Goal: Task Accomplishment & Management: Manage account settings

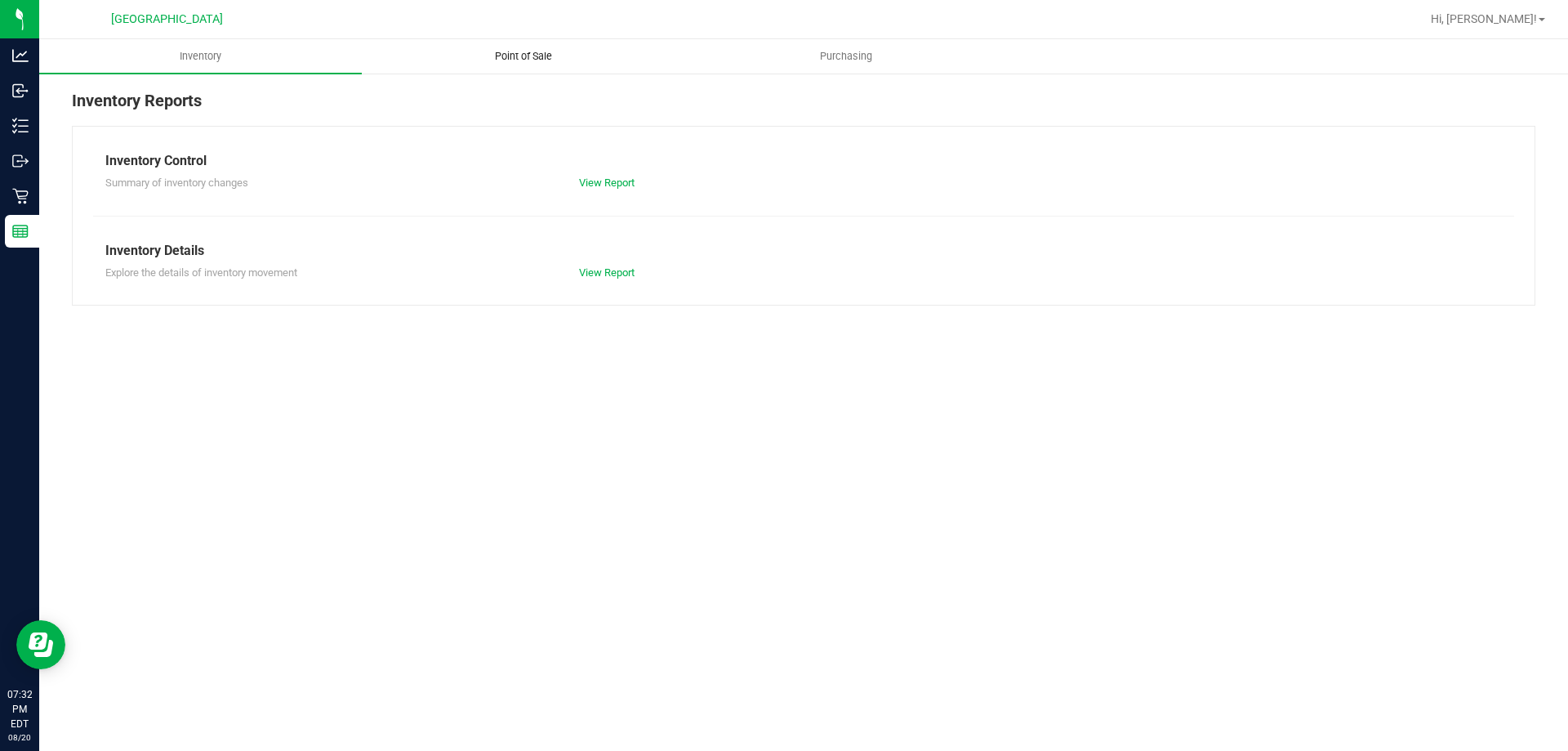
click at [555, 49] on span "Point of Sale" at bounding box center [524, 56] width 101 height 15
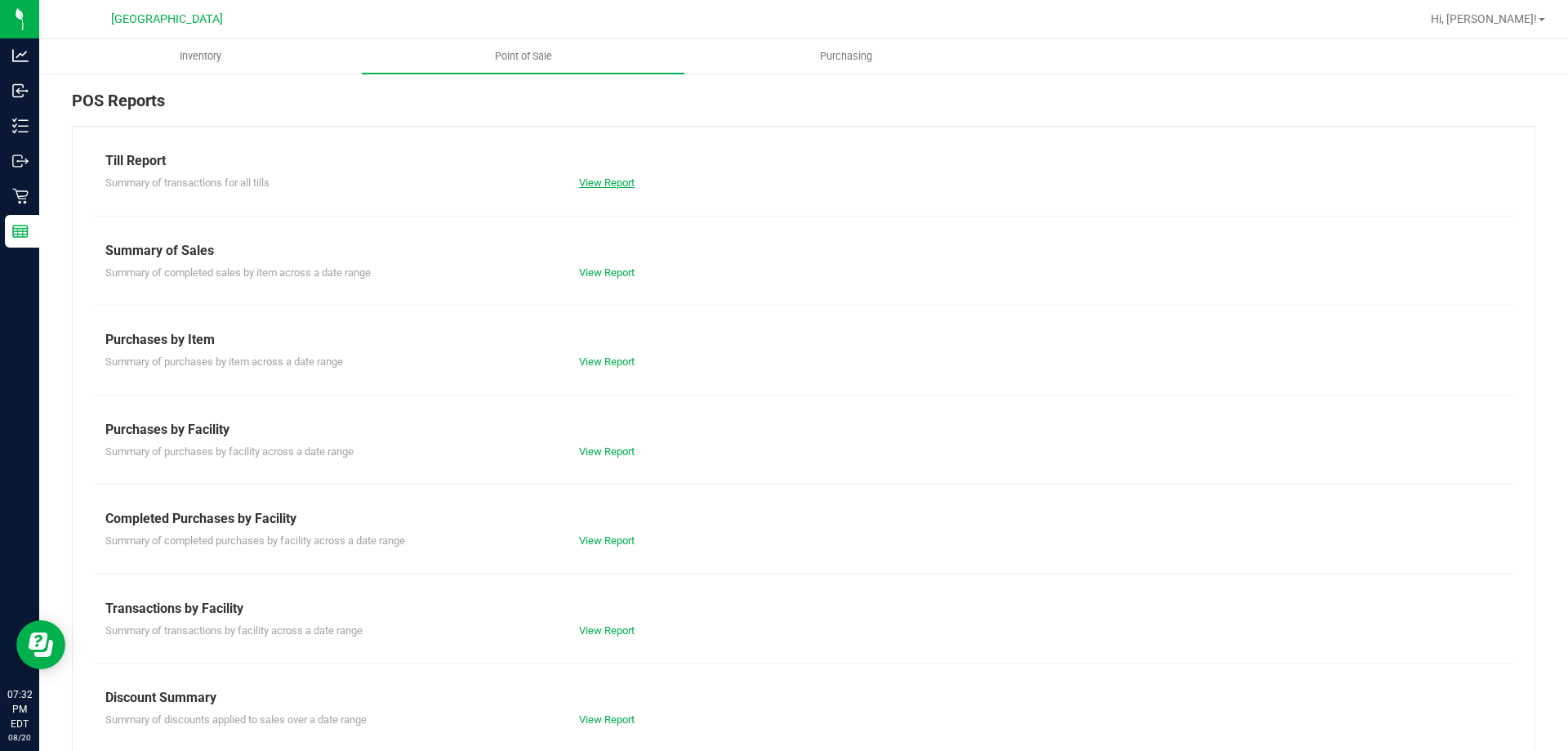
click at [620, 187] on link "View Report" at bounding box center [606, 182] width 56 height 12
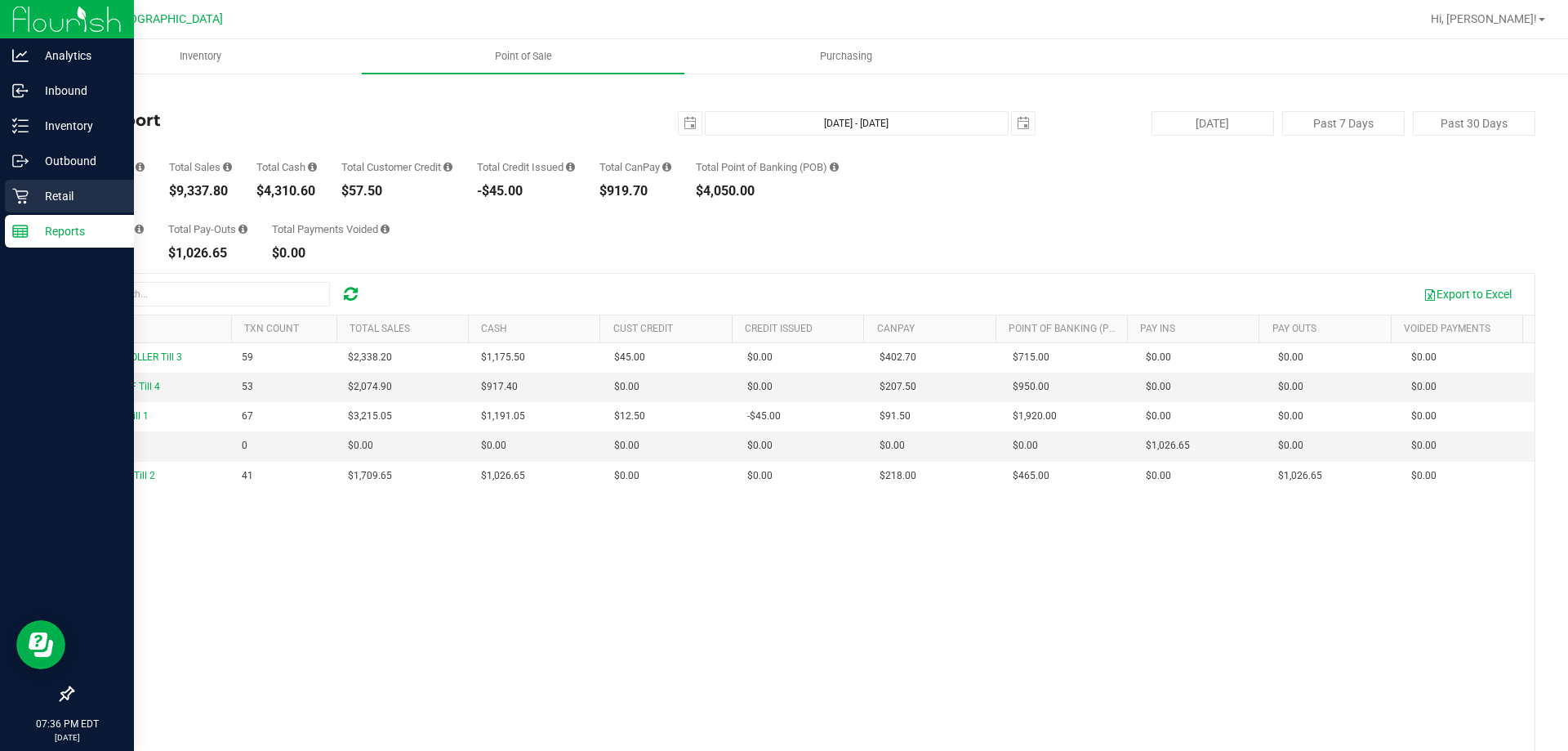
click at [34, 188] on p "Retail" at bounding box center [77, 196] width 98 height 20
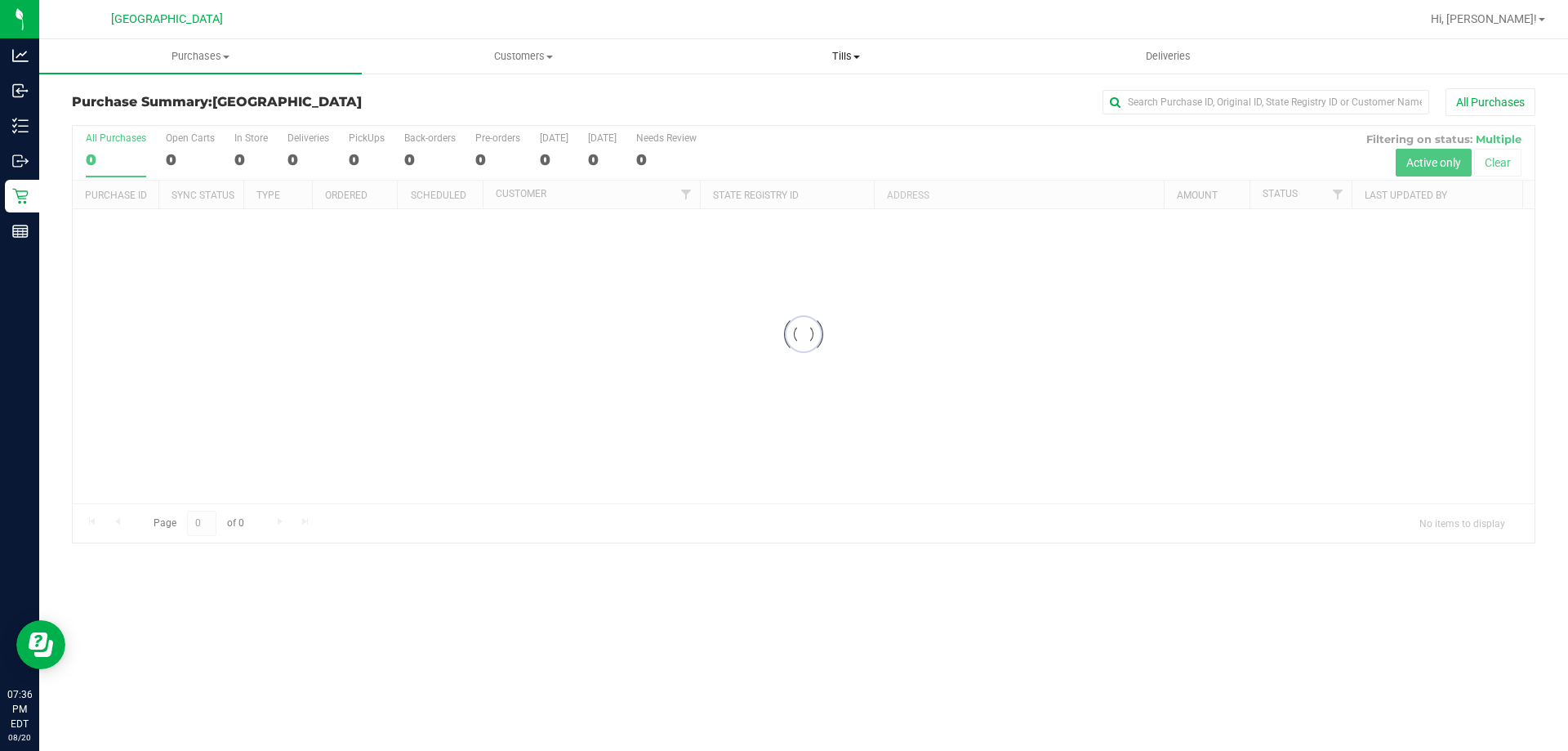
click at [849, 61] on span "Tills" at bounding box center [846, 56] width 321 height 15
click at [812, 109] on li "Reconcile e-payments" at bounding box center [846, 119] width 323 height 20
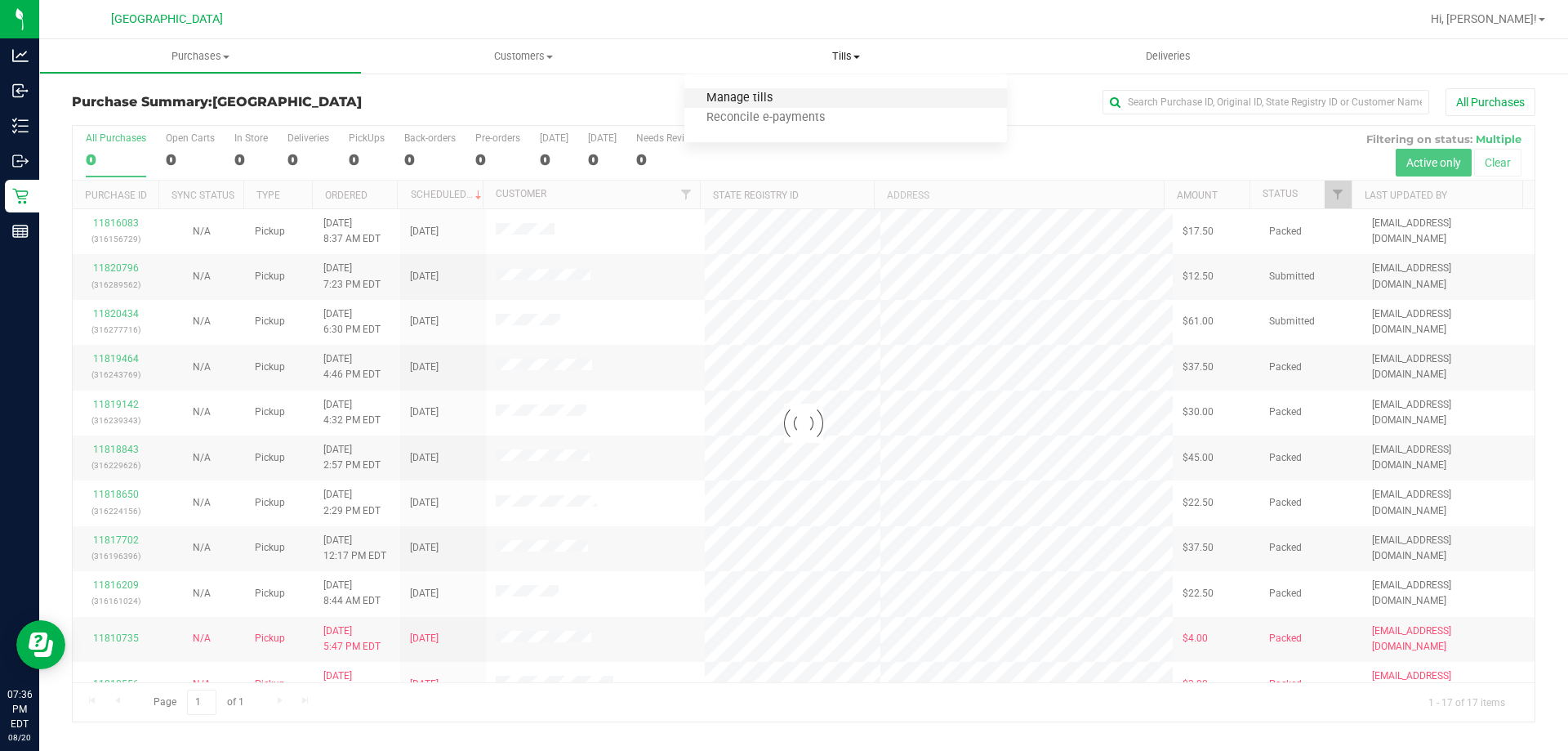
click at [762, 104] on span "Manage tills" at bounding box center [739, 99] width 110 height 14
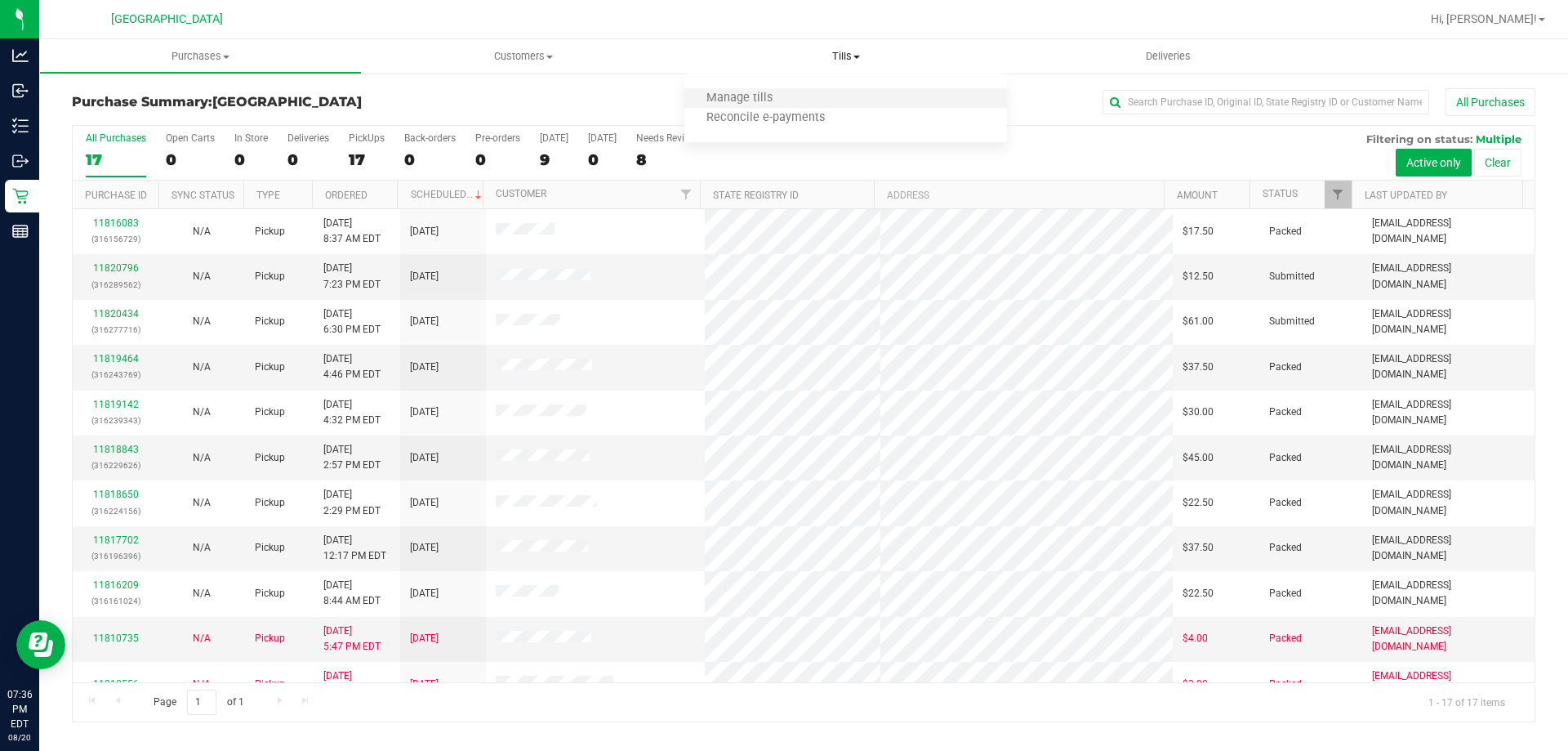
click at [817, 101] on li "Manage tills" at bounding box center [846, 99] width 323 height 20
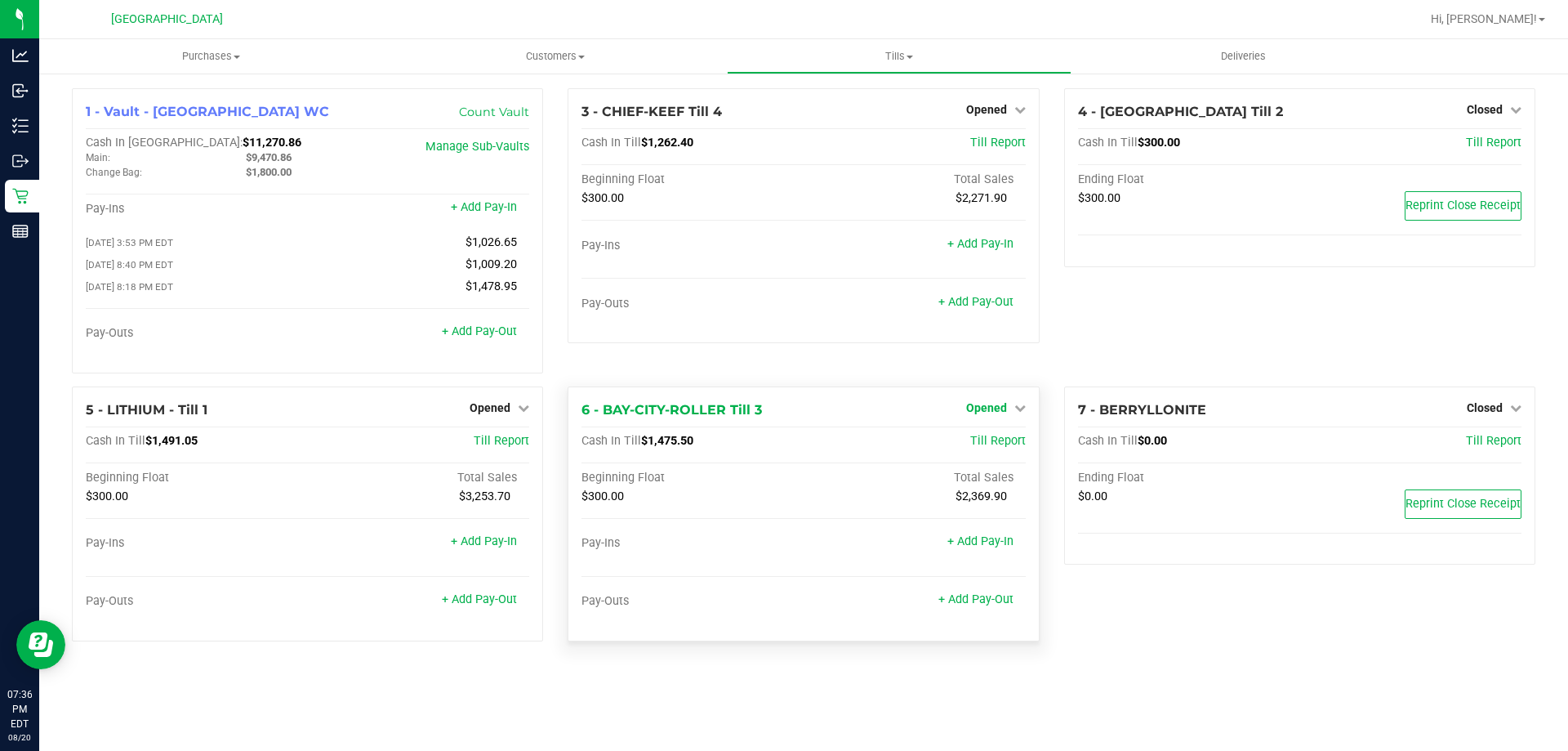
click at [978, 409] on span "Opened" at bounding box center [987, 407] width 41 height 13
click at [996, 444] on link "Close Till" at bounding box center [988, 441] width 44 height 13
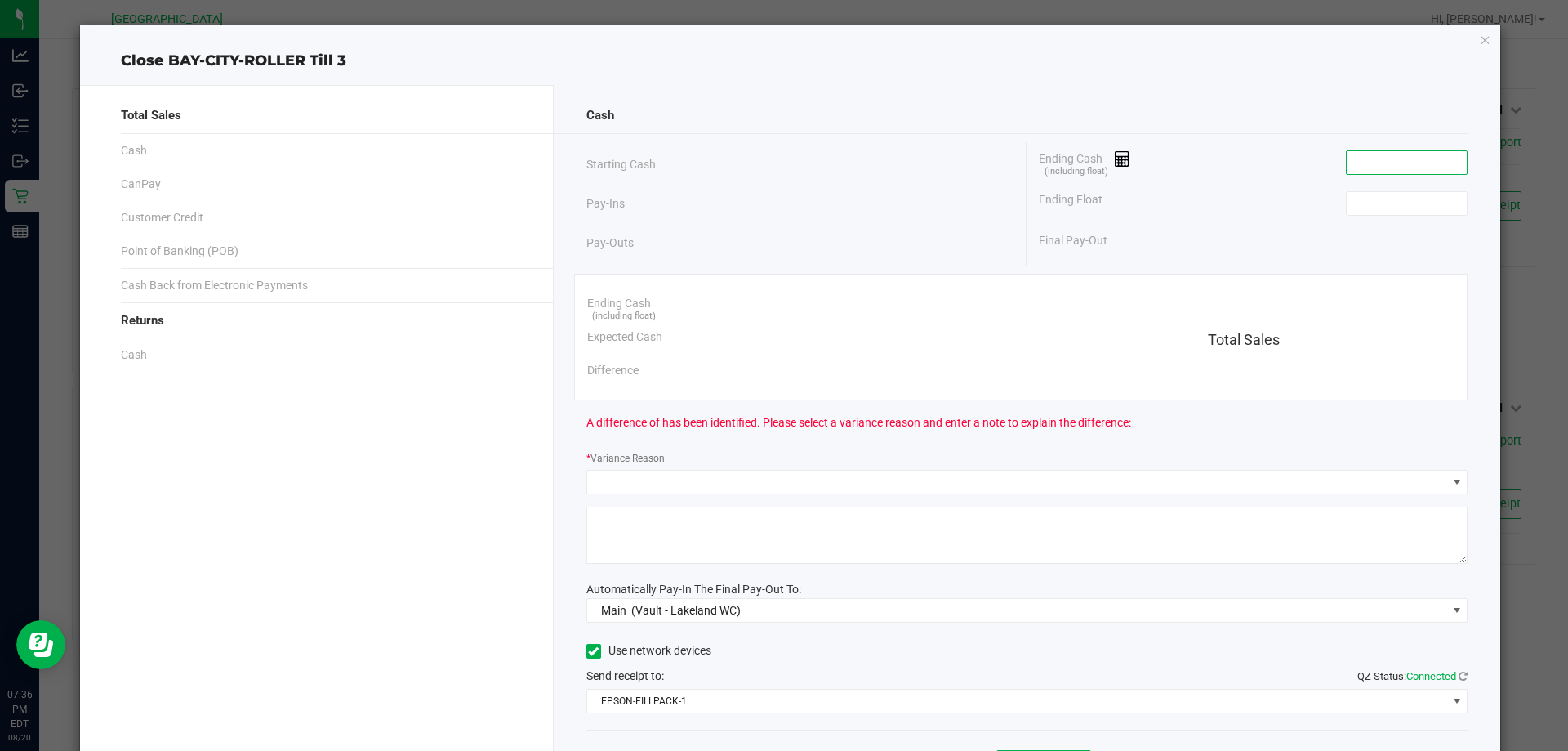
click at [1389, 168] on input at bounding box center [1407, 162] width 120 height 23
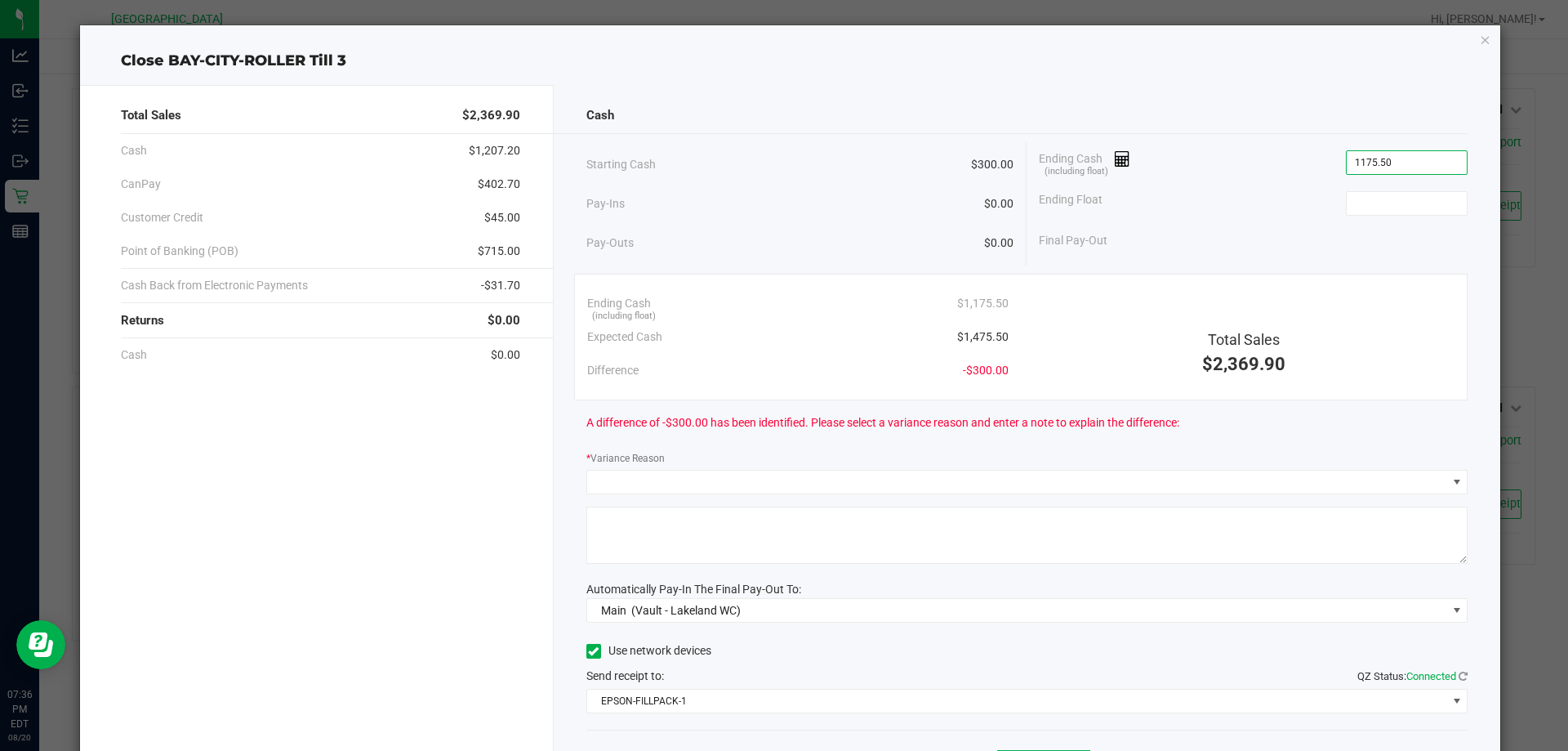
type input "$1,175.50"
type input "300.00"
type input "1175.5"
type input "$300.00"
click at [1358, 163] on input "1175.5" at bounding box center [1407, 162] width 120 height 23
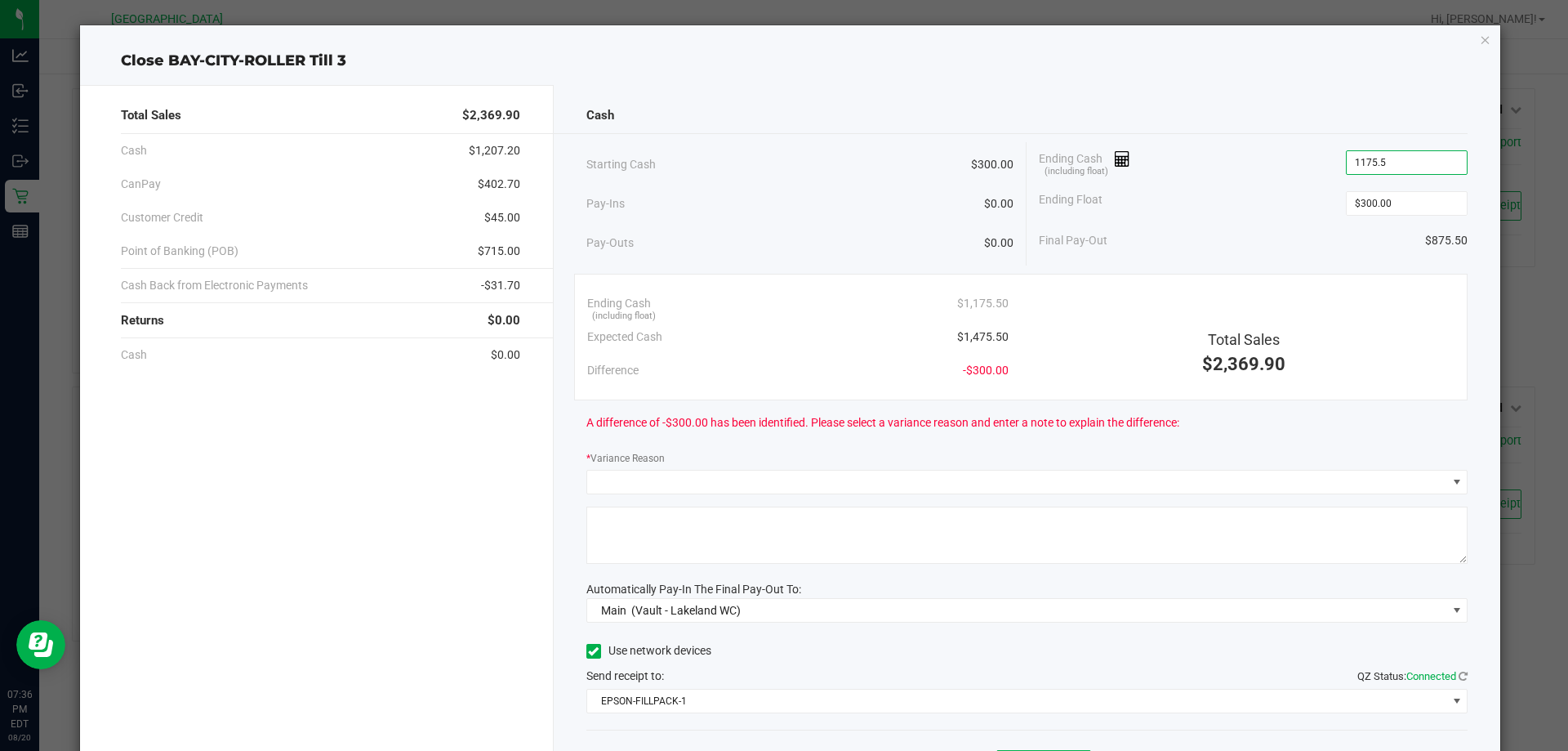
click at [1354, 161] on input "1175.5" at bounding box center [1407, 162] width 120 height 23
click at [1353, 161] on input "1175.5" at bounding box center [1407, 162] width 120 height 23
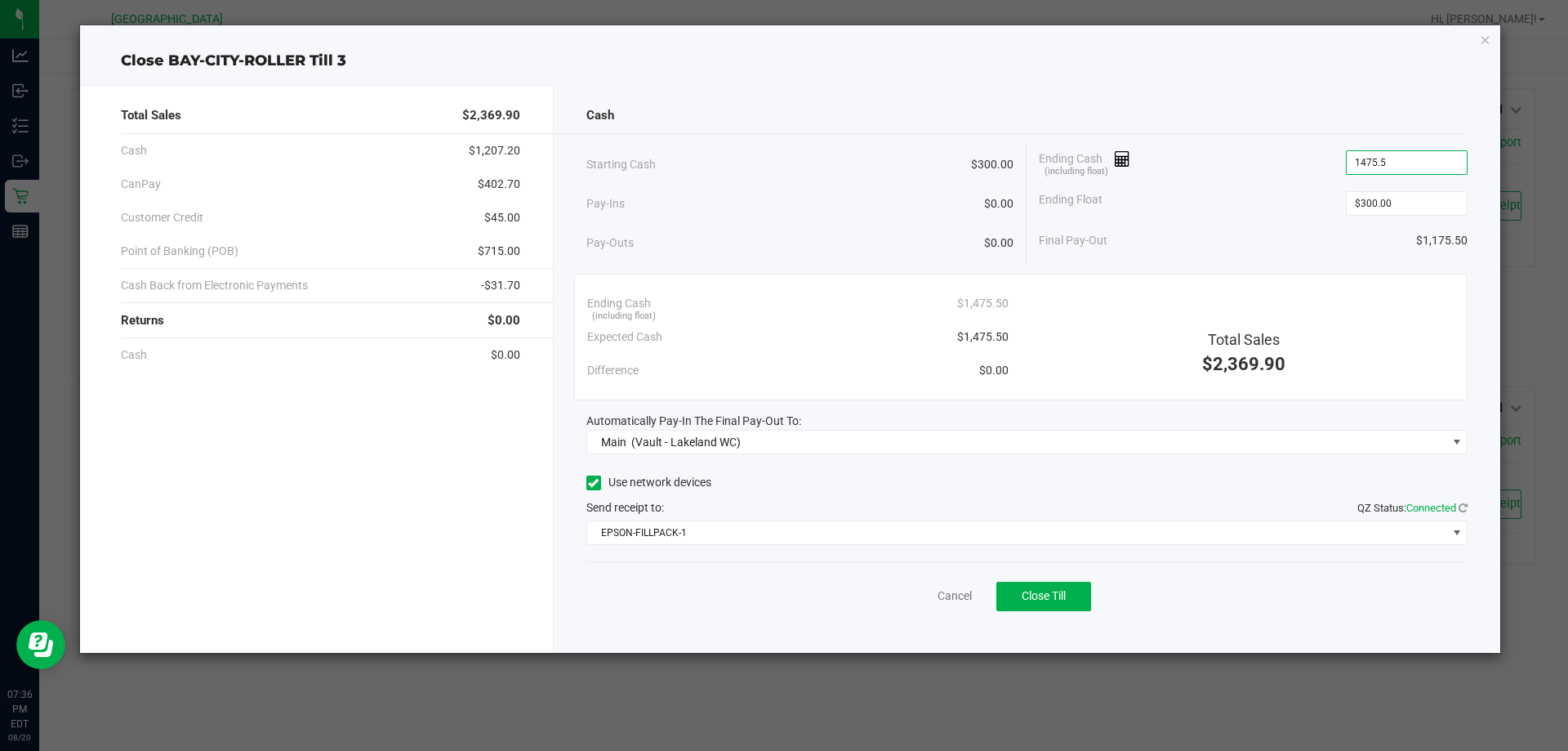
type input "$1,475.50"
click at [1063, 612] on div "Cancel Close Till" at bounding box center [1027, 592] width 882 height 63
click at [1063, 603] on button "Close Till" at bounding box center [1043, 596] width 94 height 29
click at [931, 592] on link "Dismiss" at bounding box center [919, 596] width 40 height 17
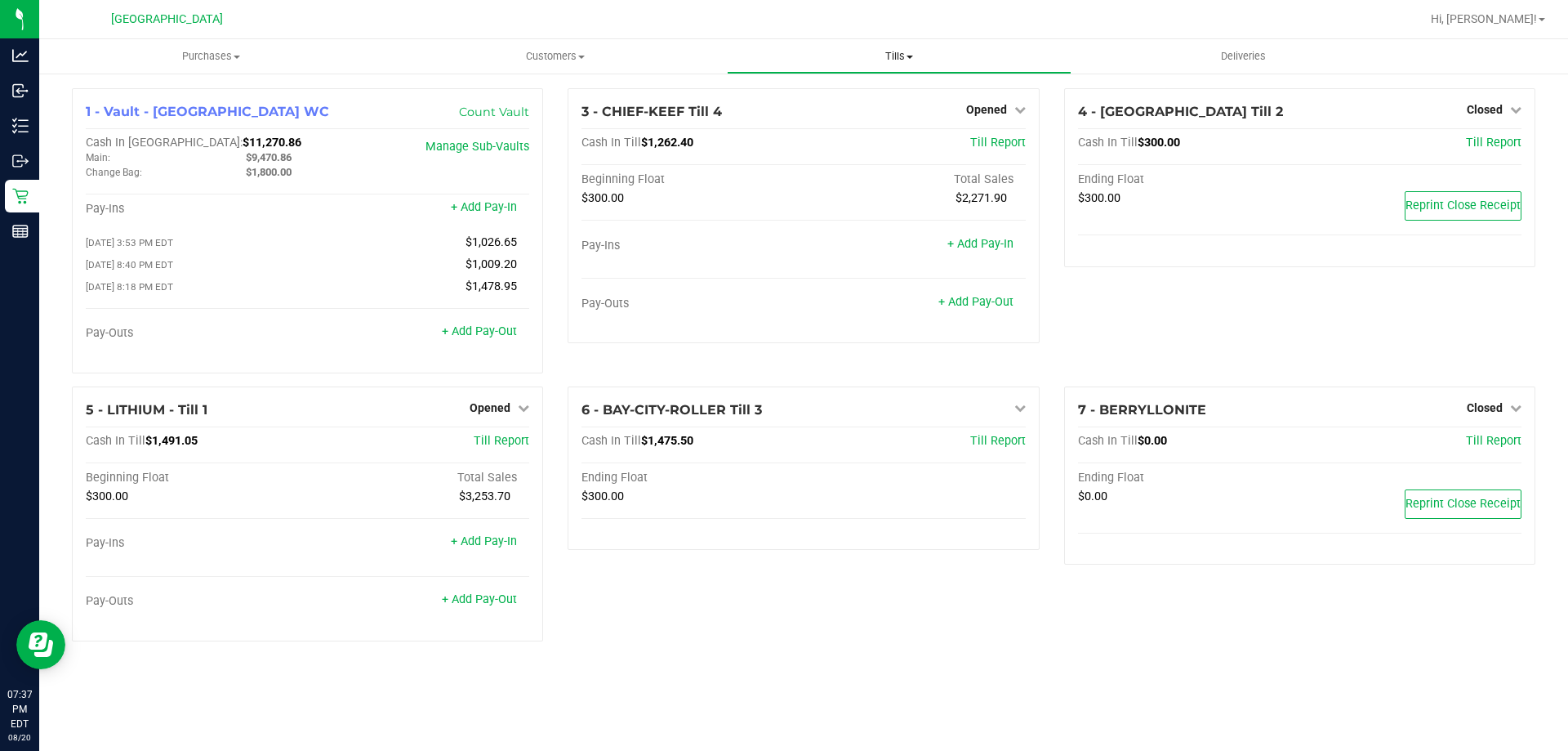
click at [917, 57] on span "Tills" at bounding box center [899, 56] width 343 height 15
click at [812, 116] on span "Reconcile e-payments" at bounding box center [808, 118] width 162 height 14
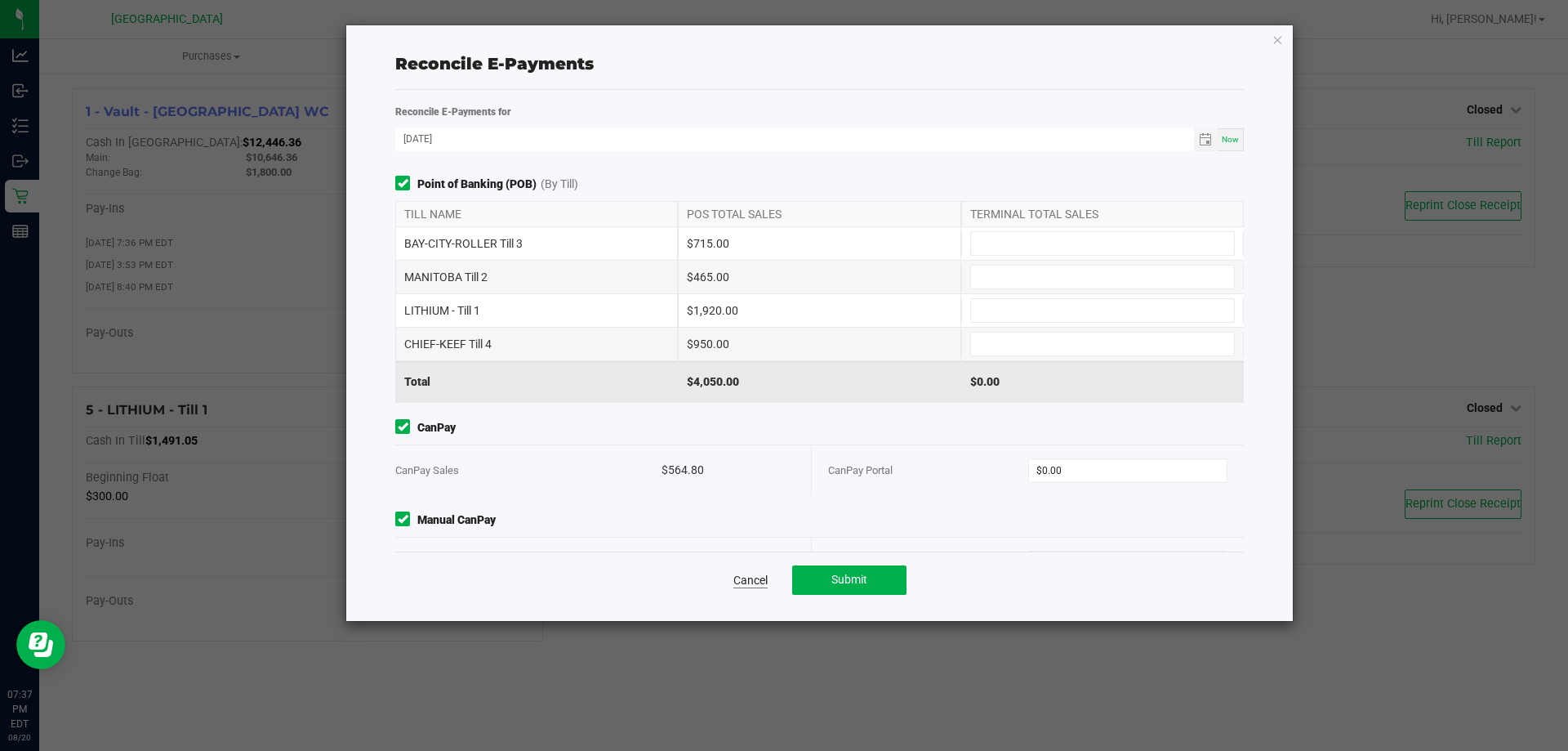
click at [738, 577] on link "Cancel" at bounding box center [751, 580] width 34 height 16
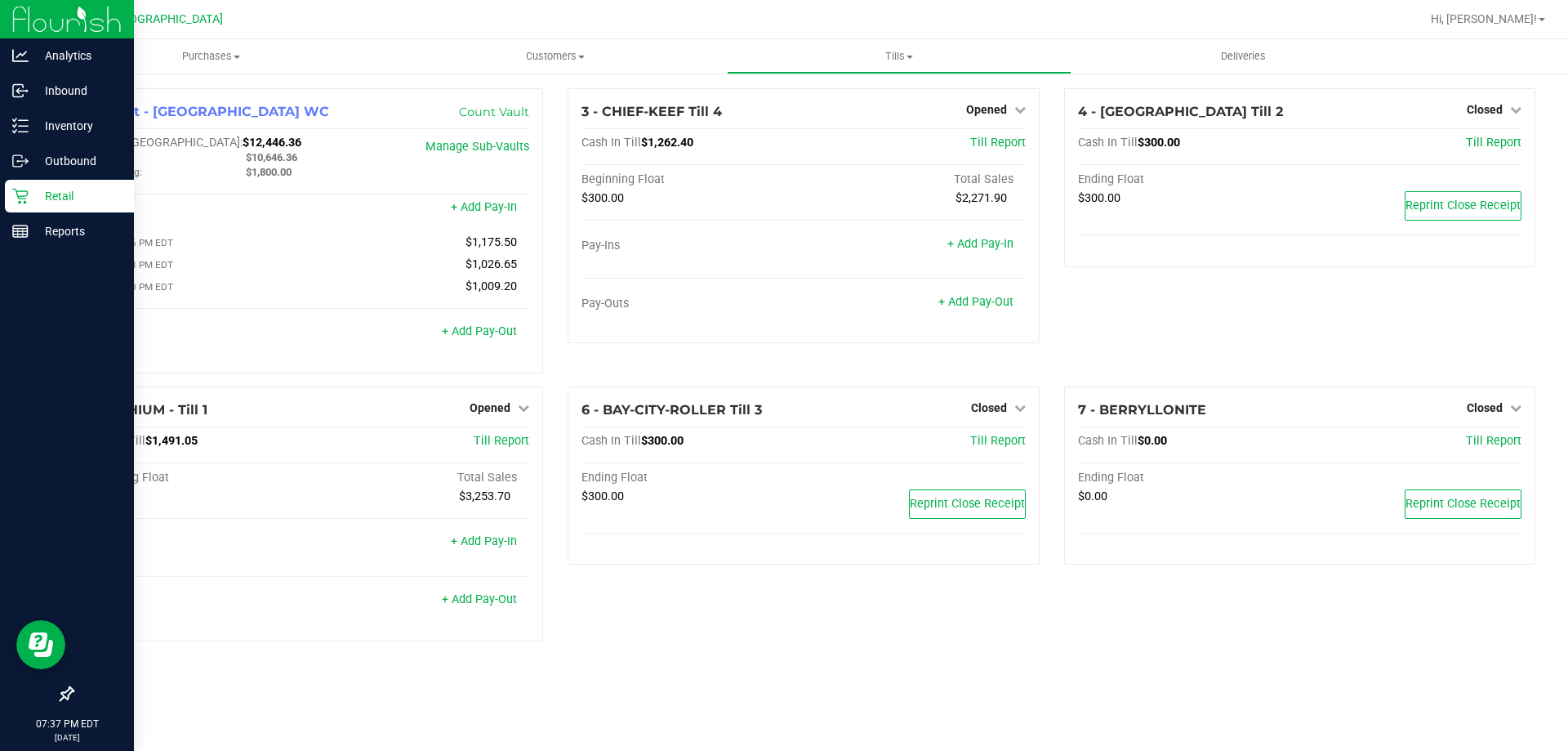
click at [24, 183] on div "Retail" at bounding box center [70, 196] width 129 height 33
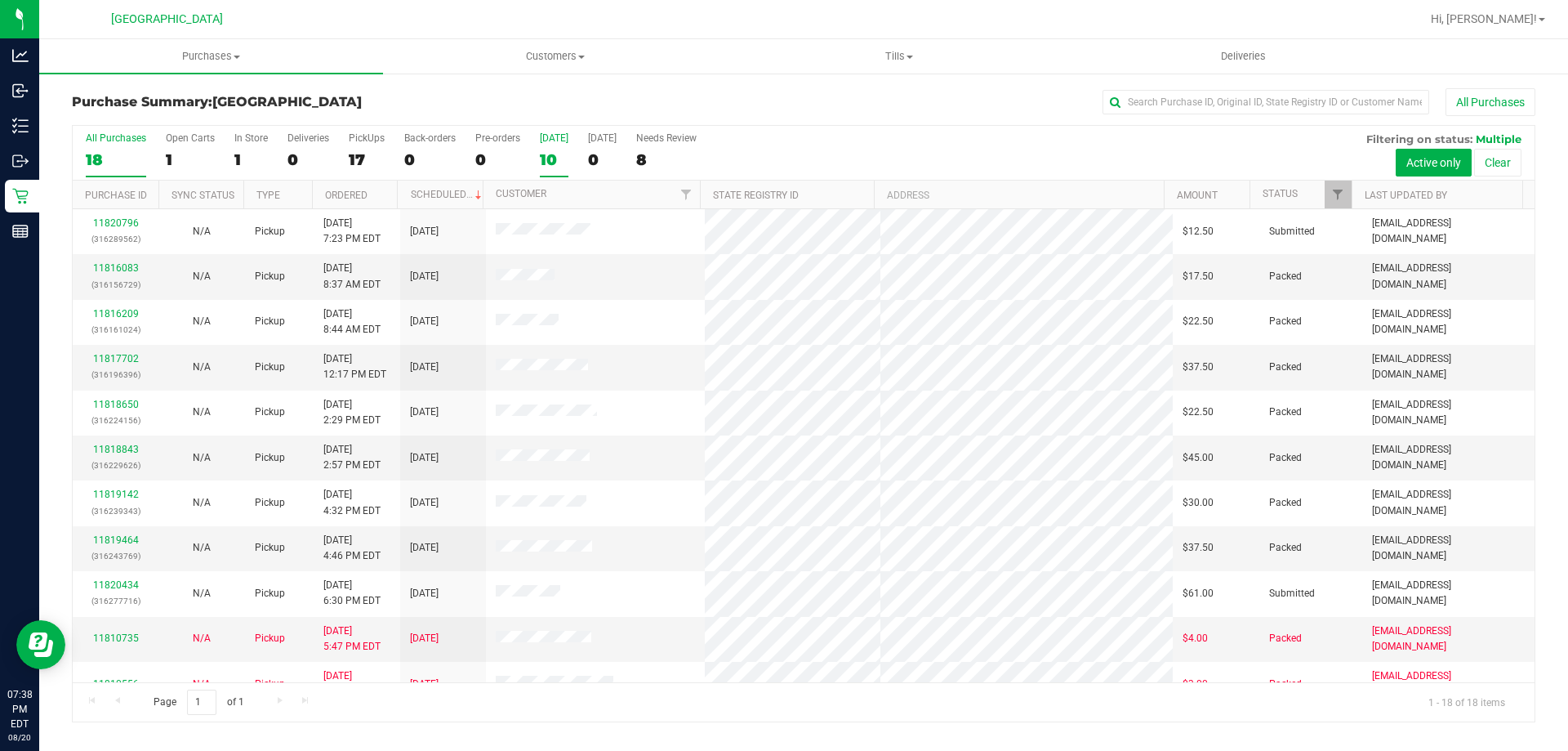
click at [552, 158] on div "10" at bounding box center [554, 160] width 28 height 19
click at [0, 0] on input "[DATE] 10" at bounding box center [0, 0] width 0 height 0
click at [277, 161] on div "All Purchases 18 Open Carts 1 In Store 1 Deliveries 0 PickUps 17 Back-orders 0 …" at bounding box center [804, 153] width 1462 height 55
click at [259, 160] on div "1" at bounding box center [251, 160] width 33 height 19
click at [0, 0] on input "In Store 1" at bounding box center [0, 0] width 0 height 0
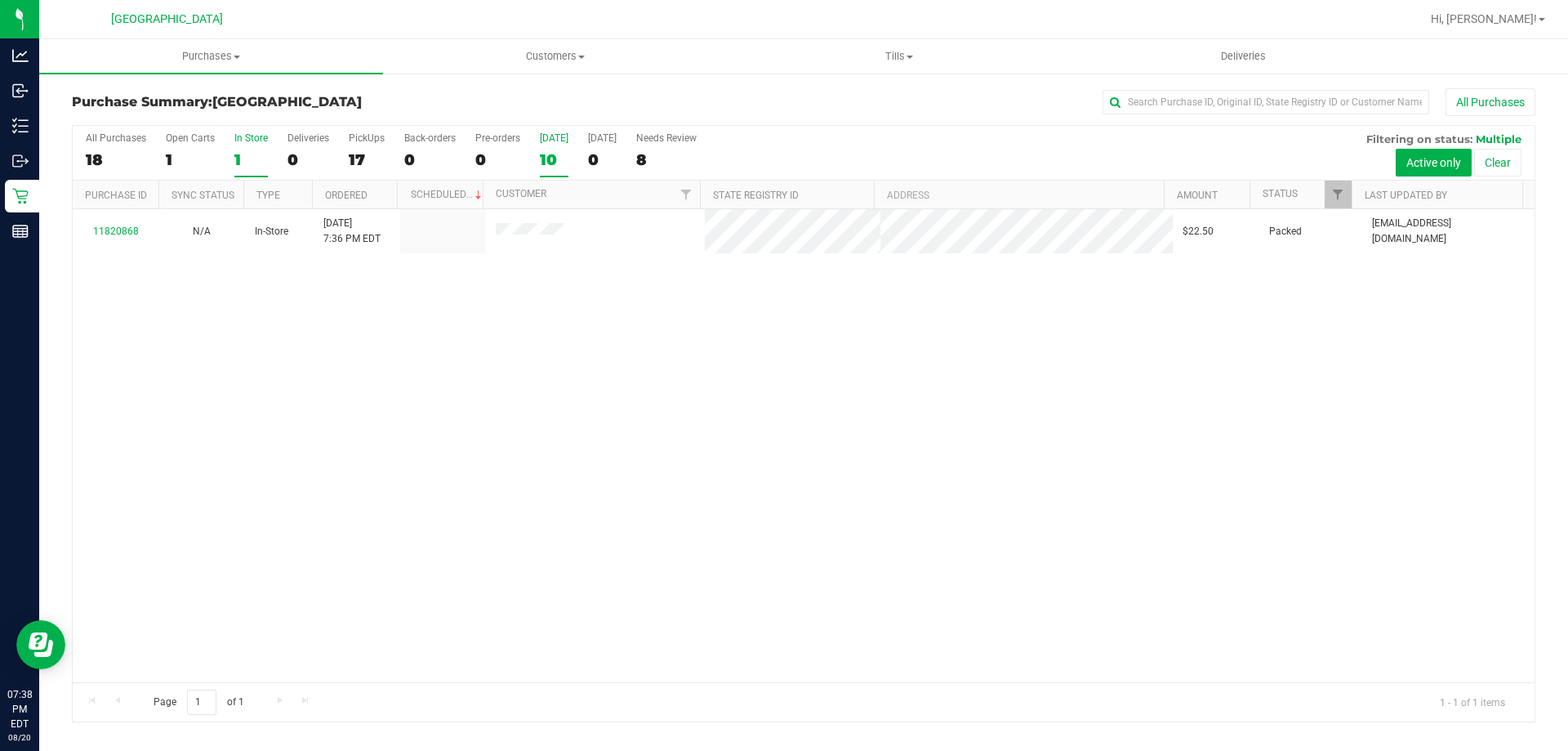
click at [555, 157] on div "10" at bounding box center [554, 160] width 28 height 19
click at [0, 0] on input "[DATE] 10" at bounding box center [0, 0] width 0 height 0
